Goal: Find specific page/section: Find specific page/section

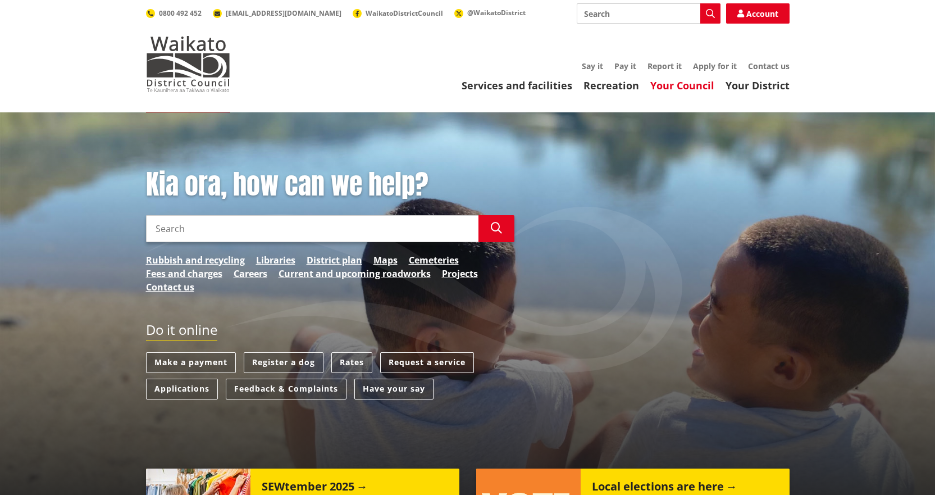
click at [681, 81] on link "Your Council" at bounding box center [682, 85] width 64 height 13
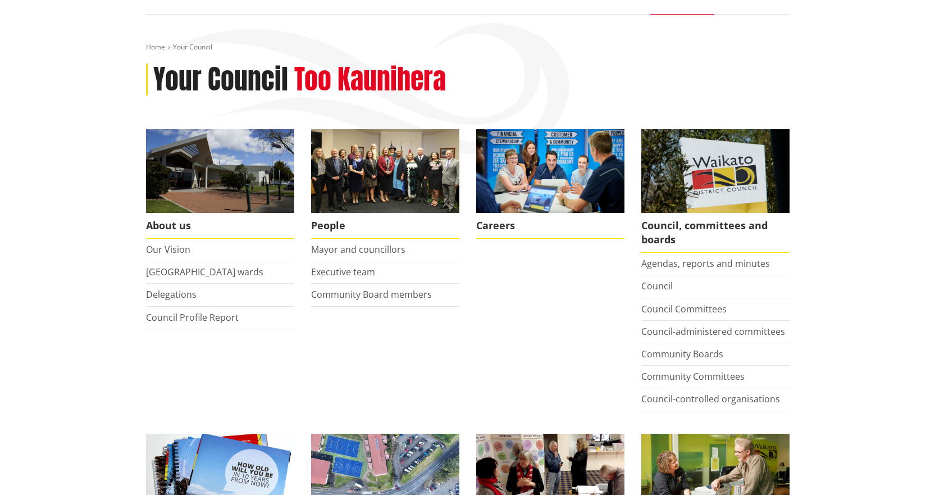
scroll to position [112, 0]
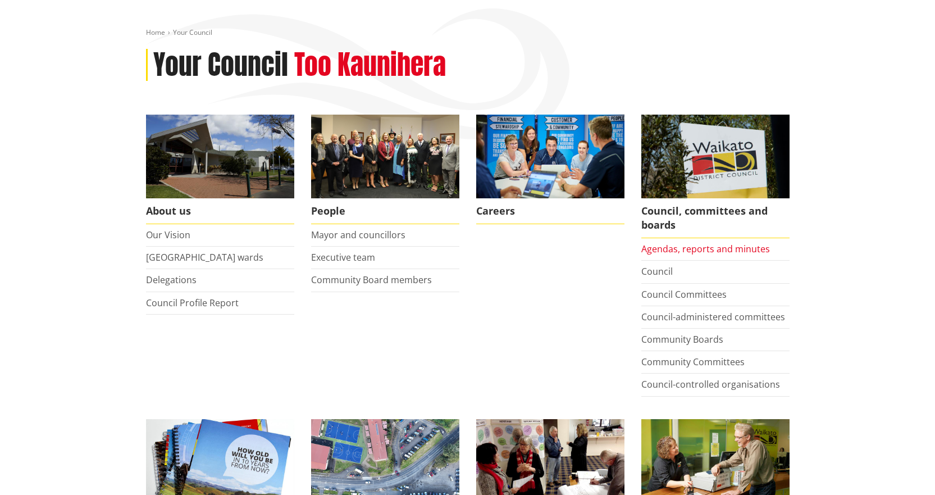
click at [718, 250] on link "Agendas, reports and minutes" at bounding box center [705, 249] width 129 height 12
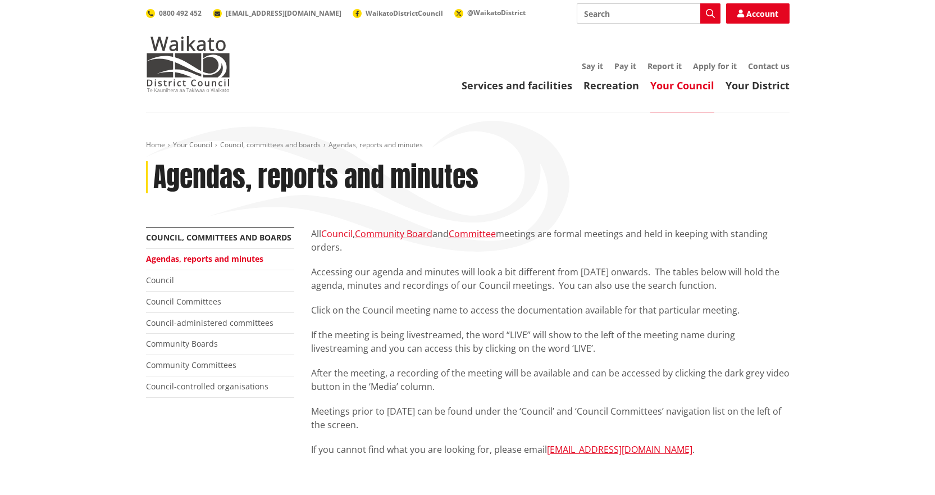
click at [337, 232] on link "Council" at bounding box center [336, 233] width 31 height 12
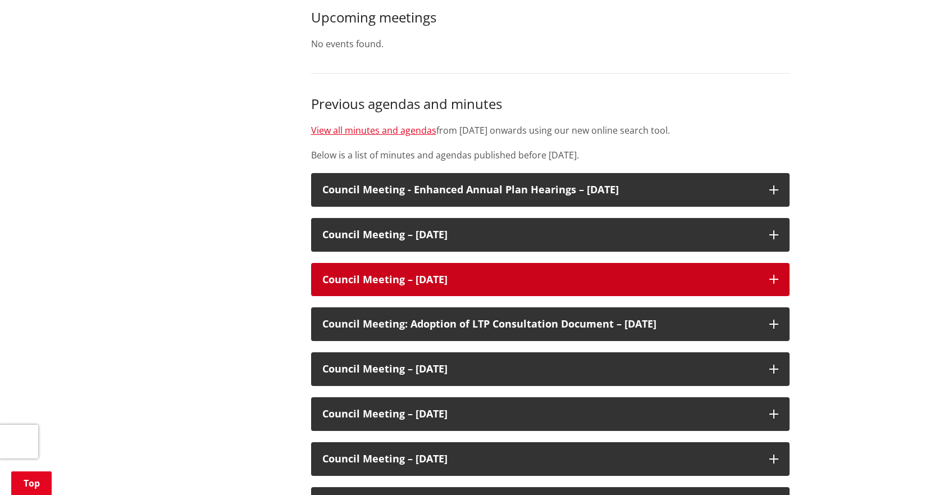
scroll to position [505, 0]
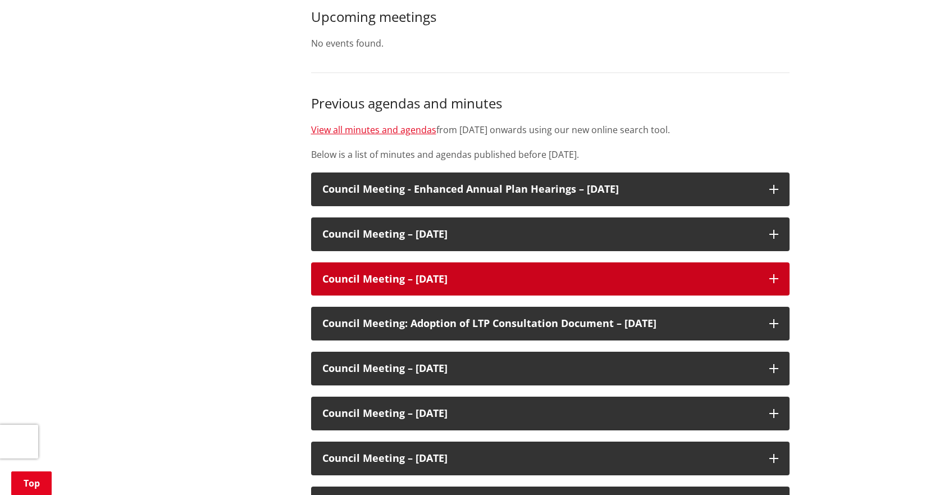
click at [774, 274] on icon at bounding box center [773, 278] width 9 height 9
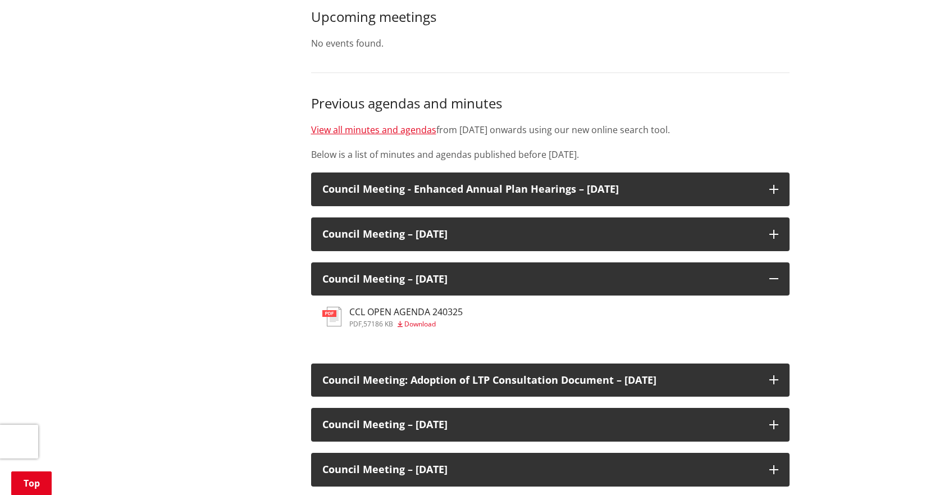
click at [390, 312] on h3 "CCL OPEN AGENDA 240325" at bounding box center [405, 312] width 113 height 11
